Goal: Check status: Check status

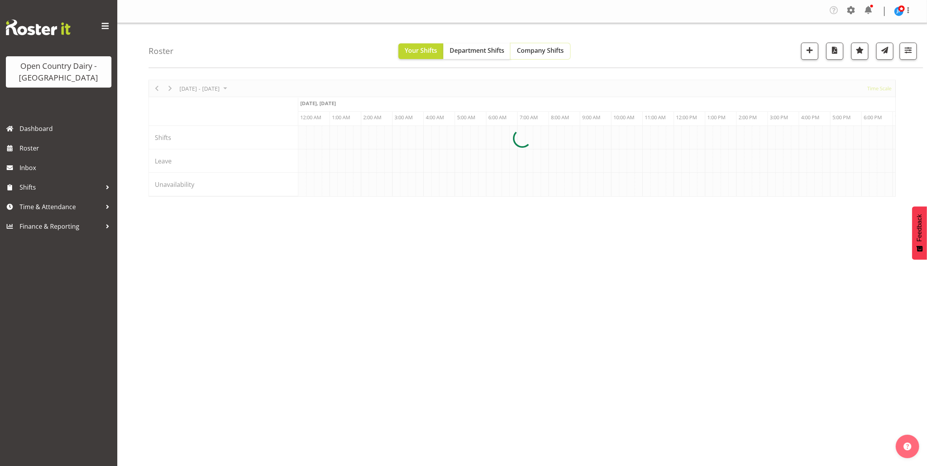
click at [538, 52] on span "Company Shifts" at bounding box center [540, 50] width 47 height 9
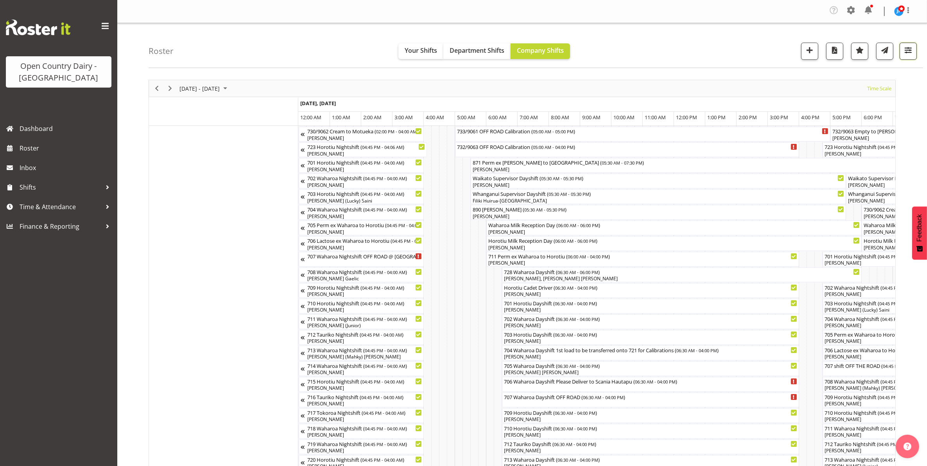
click at [913, 53] on button "button" at bounding box center [908, 51] width 17 height 17
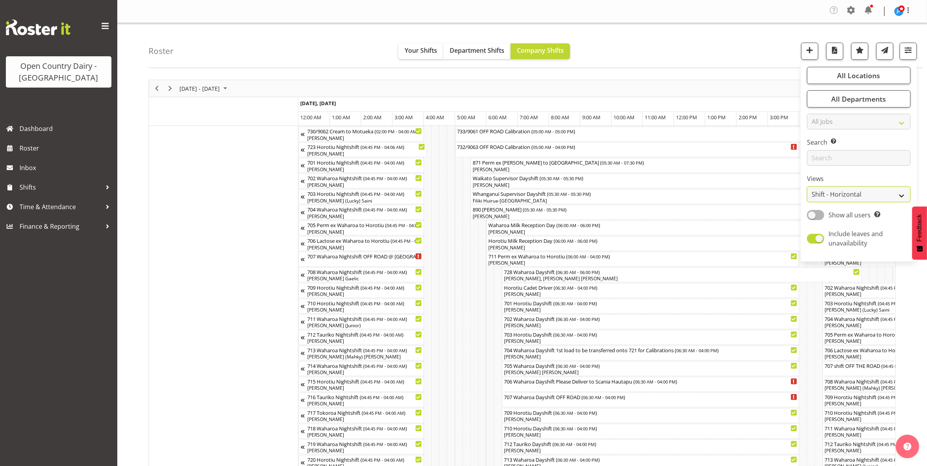
drag, startPoint x: 895, startPoint y: 192, endPoint x: 881, endPoint y: 200, distance: 16.2
click at [895, 192] on select "Staff Role Shift - Horizontal Shift - Vertical Staff - Location" at bounding box center [859, 194] width 104 height 16
select select "staff"
click at [807, 186] on select "Staff Role Shift - Horizontal Shift - Vertical Staff - Location" at bounding box center [859, 194] width 104 height 16
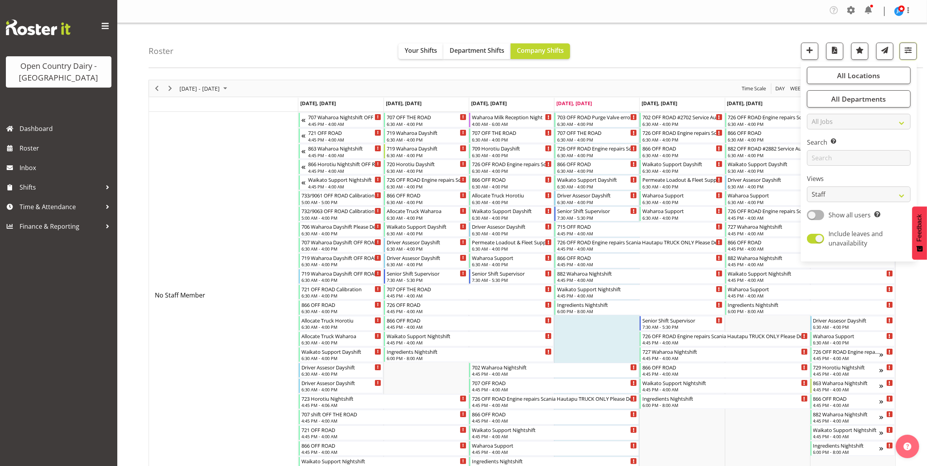
drag, startPoint x: 907, startPoint y: 50, endPoint x: 893, endPoint y: 55, distance: 14.6
click at [907, 50] on span "button" at bounding box center [908, 50] width 10 height 10
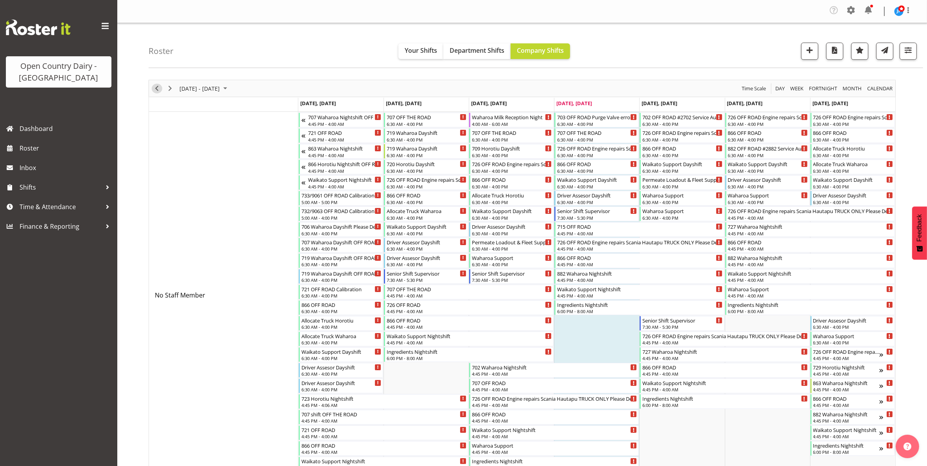
click at [156, 90] on span "Previous" at bounding box center [156, 89] width 9 height 10
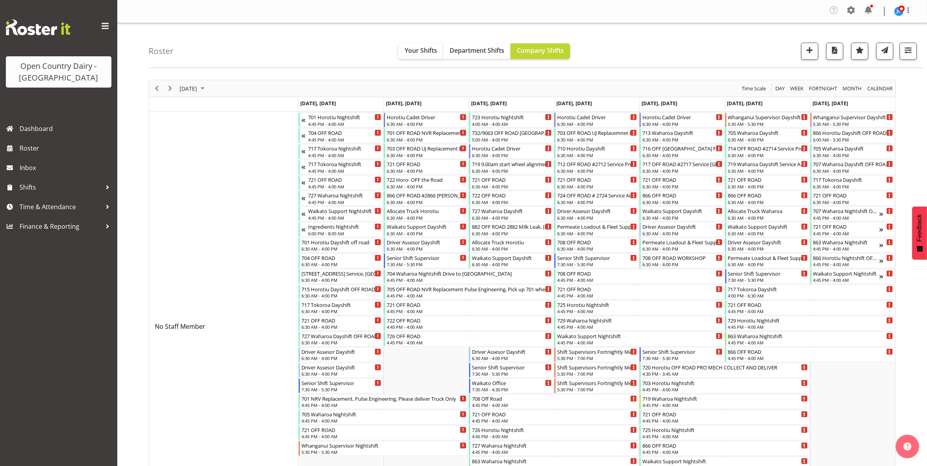
click at [156, 89] on span "Previous" at bounding box center [156, 89] width 9 height 10
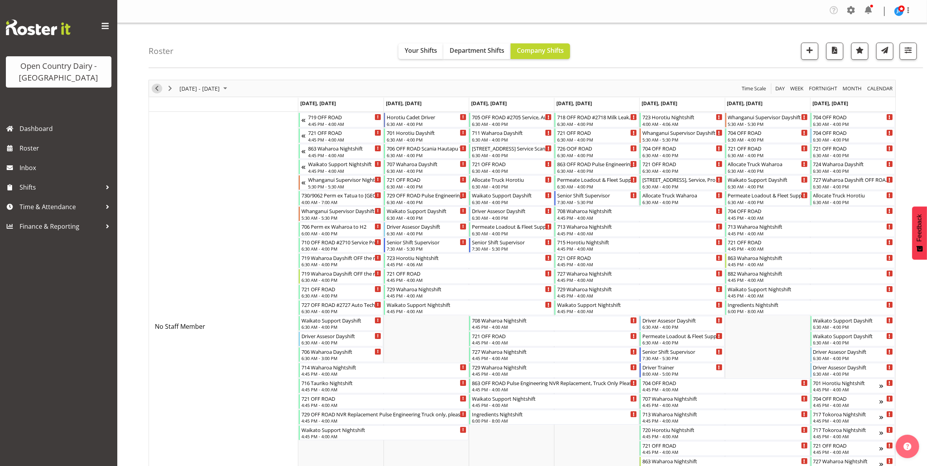
click at [156, 89] on span "Previous" at bounding box center [156, 89] width 9 height 10
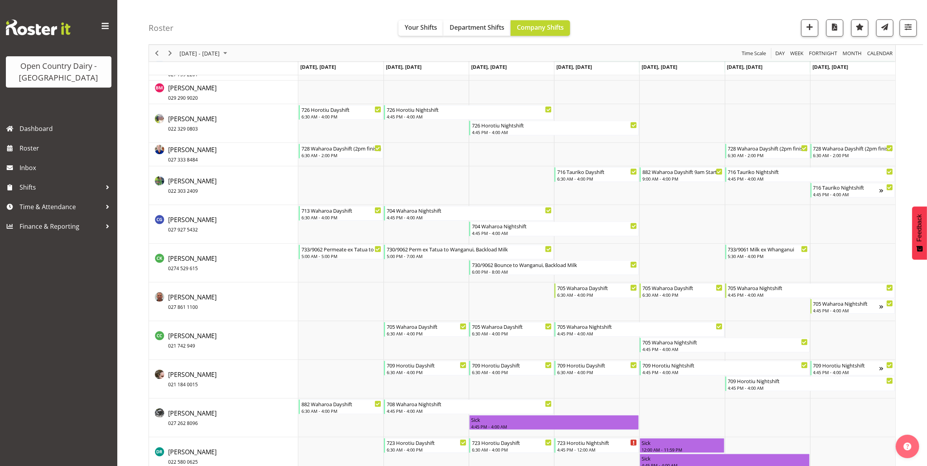
scroll to position [1319, 0]
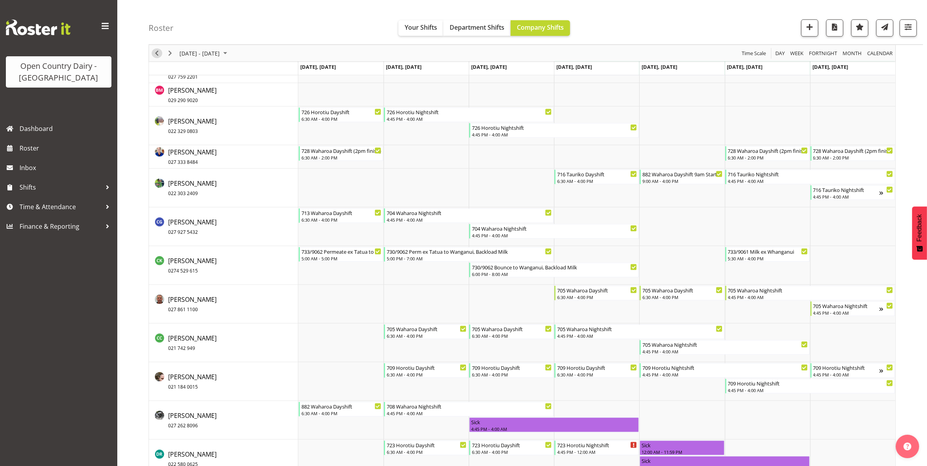
click at [156, 51] on span "Previous" at bounding box center [156, 53] width 9 height 10
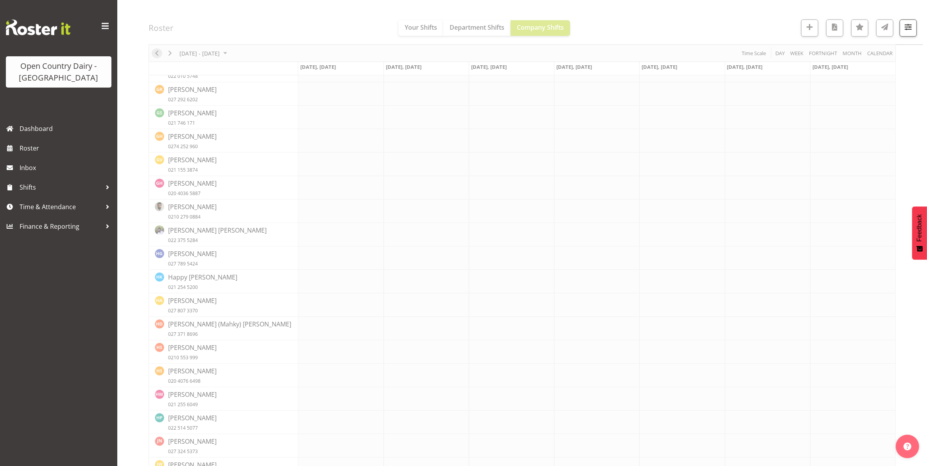
scroll to position [0, 0]
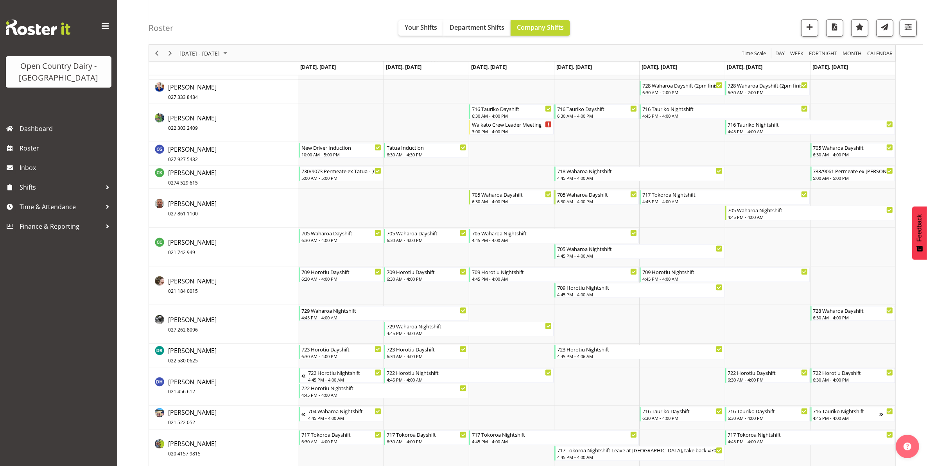
scroll to position [1417, 0]
